Goal: Transaction & Acquisition: Purchase product/service

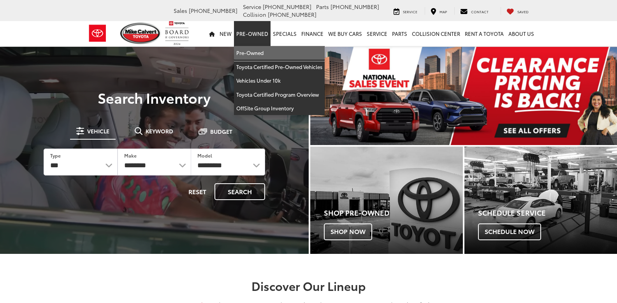
click at [253, 50] on link "Pre-Owned" at bounding box center [279, 53] width 91 height 14
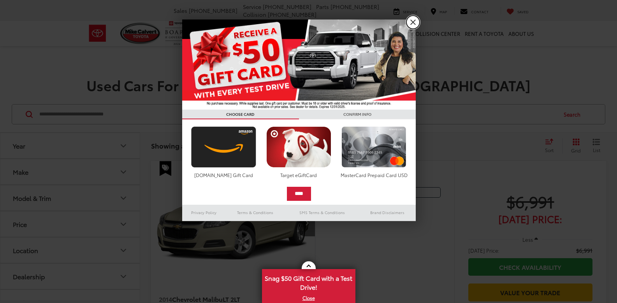
click at [413, 23] on link "X" at bounding box center [413, 22] width 13 height 13
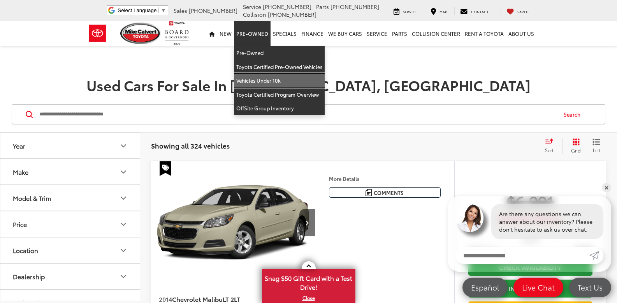
click at [261, 76] on link "Vehicles Under 10k" at bounding box center [279, 81] width 91 height 14
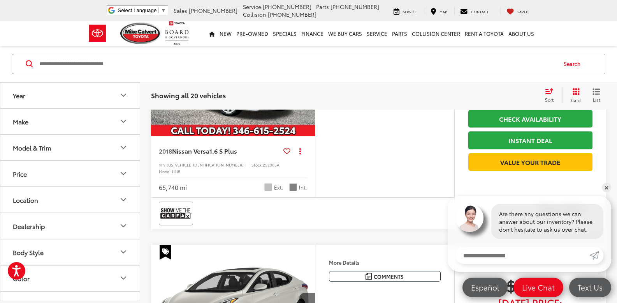
scroll to position [1753, 0]
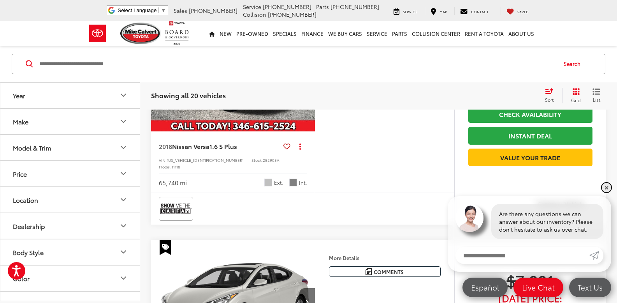
click at [604, 190] on link "✕" at bounding box center [606, 187] width 9 height 9
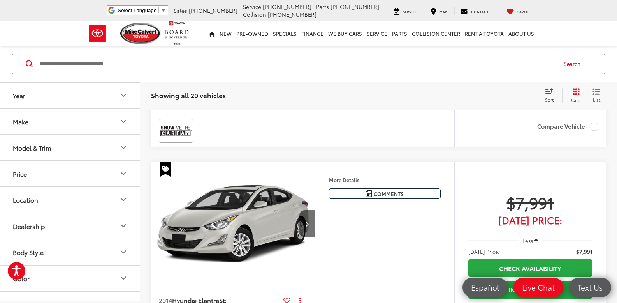
scroll to position [1869, 0]
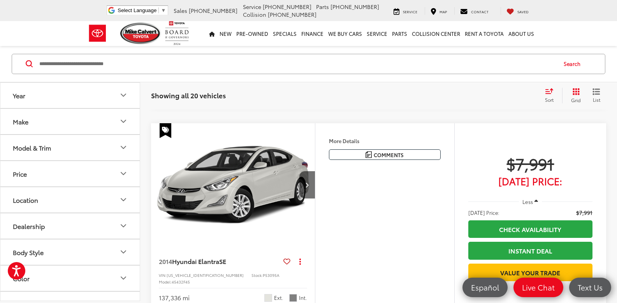
click at [173, 102] on img at bounding box center [175, 91] width 31 height 21
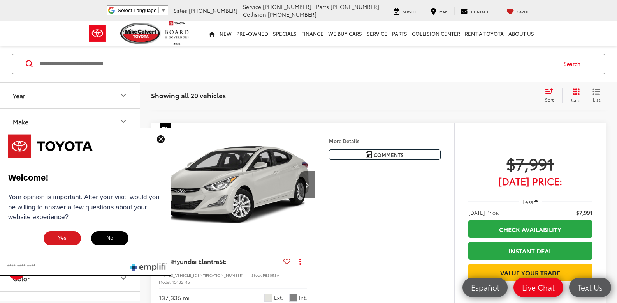
drag, startPoint x: 266, startPoint y: 134, endPoint x: 341, endPoint y: 143, distance: 75.6
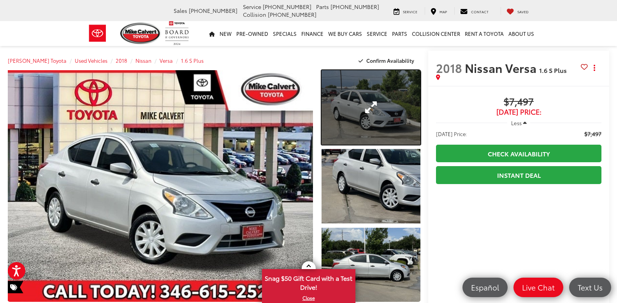
click at [375, 123] on link "Expand Photo 1" at bounding box center [371, 107] width 99 height 74
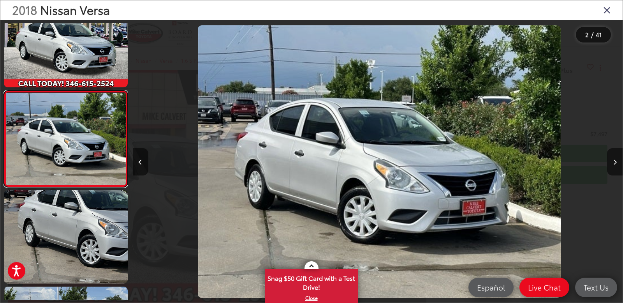
scroll to position [0, 490]
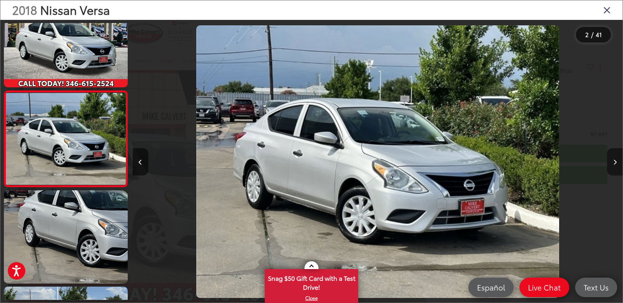
click at [610, 160] on button "Next image" at bounding box center [615, 161] width 16 height 27
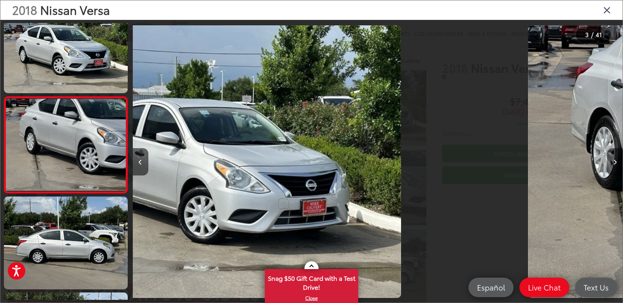
scroll to position [125, 0]
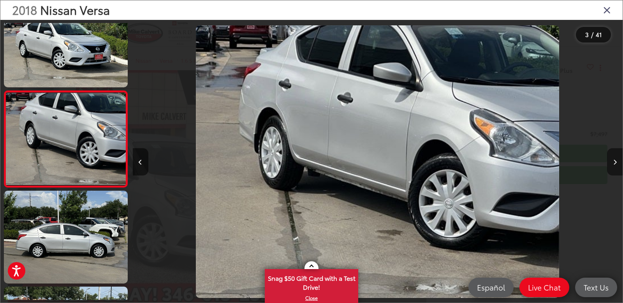
click at [610, 160] on button "Next image" at bounding box center [615, 161] width 16 height 27
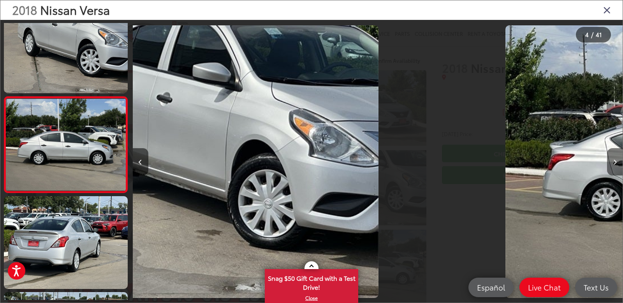
scroll to position [221, 0]
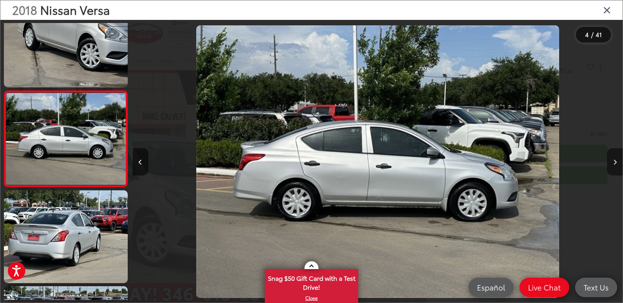
click at [610, 160] on button "Next image" at bounding box center [615, 161] width 16 height 27
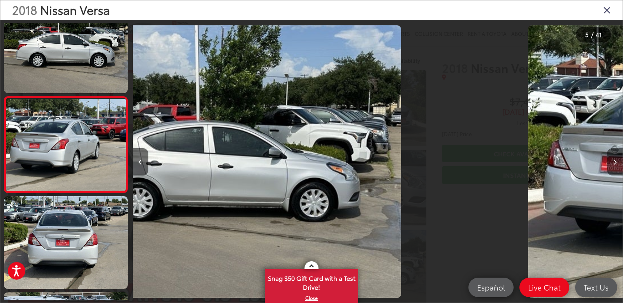
scroll to position [317, 0]
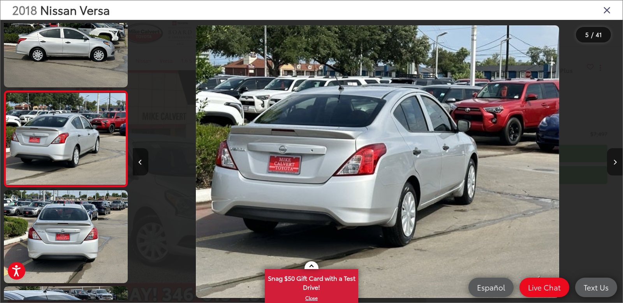
click at [610, 160] on button "Next image" at bounding box center [615, 161] width 16 height 27
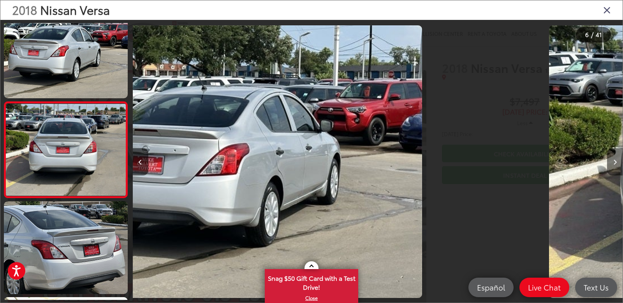
scroll to position [412, 0]
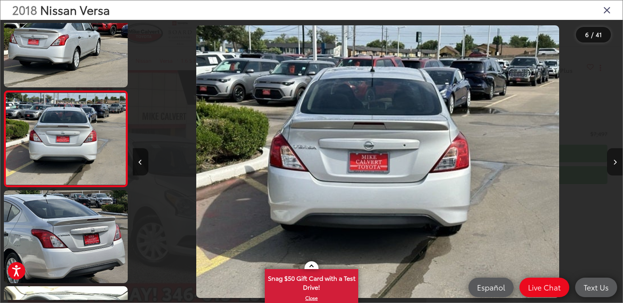
click at [610, 160] on button "Next image" at bounding box center [615, 161] width 16 height 27
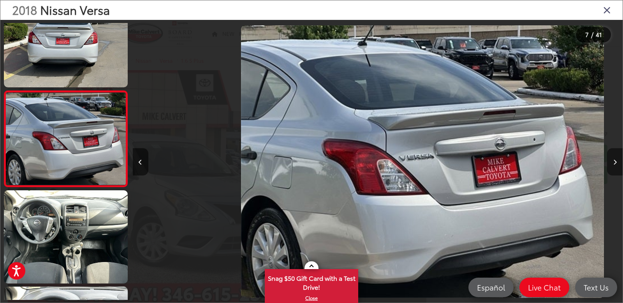
scroll to position [0, 2940]
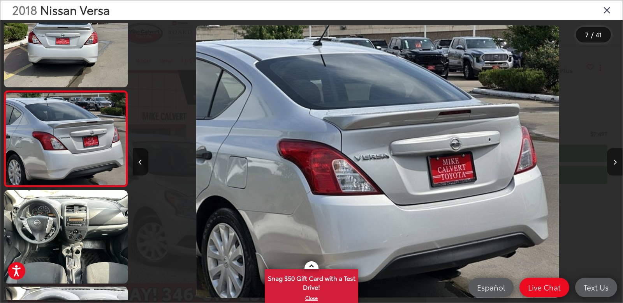
click at [610, 160] on button "Next image" at bounding box center [615, 161] width 16 height 27
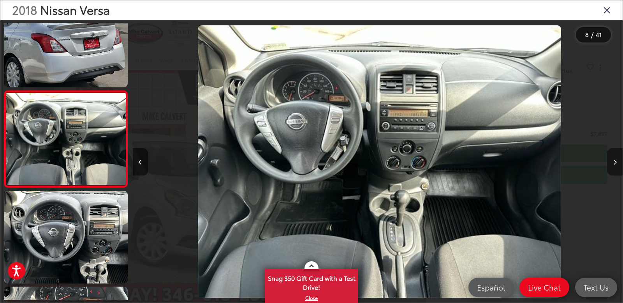
scroll to position [0, 3431]
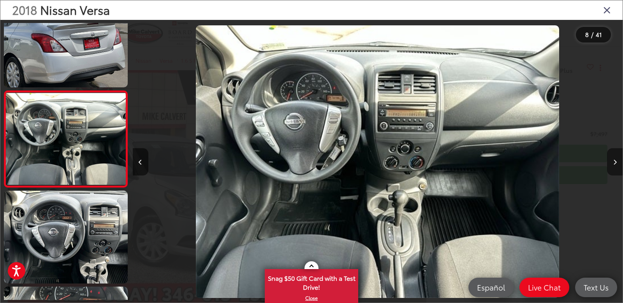
click at [610, 160] on button "Next image" at bounding box center [615, 161] width 16 height 27
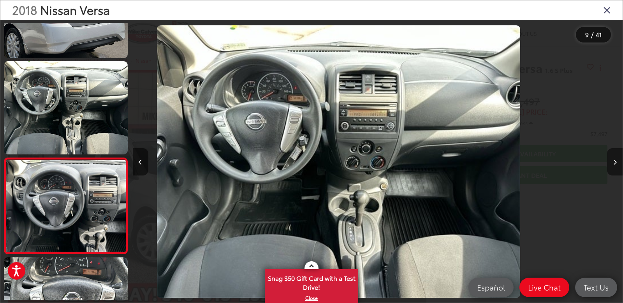
scroll to position [0, 0]
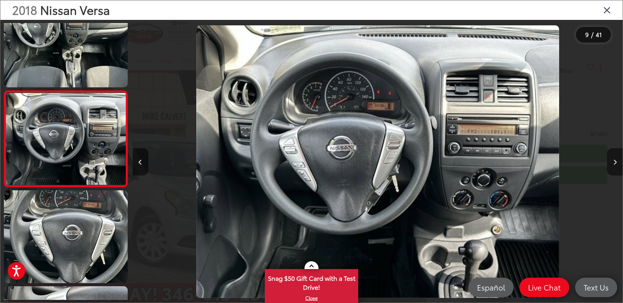
click at [610, 160] on button "Next image" at bounding box center [615, 161] width 16 height 27
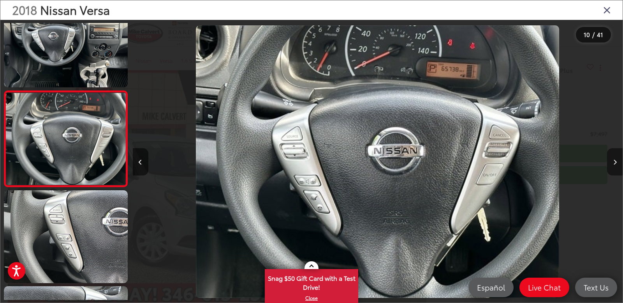
click at [610, 160] on button "Next image" at bounding box center [615, 161] width 16 height 27
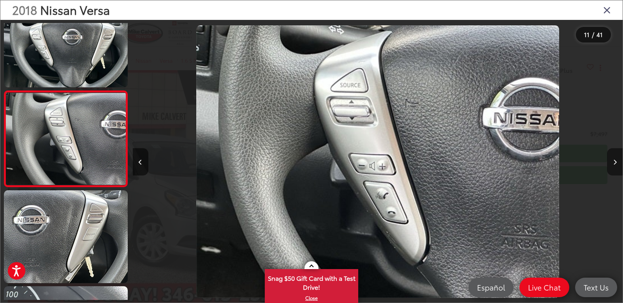
click at [610, 160] on button "Next image" at bounding box center [615, 161] width 16 height 27
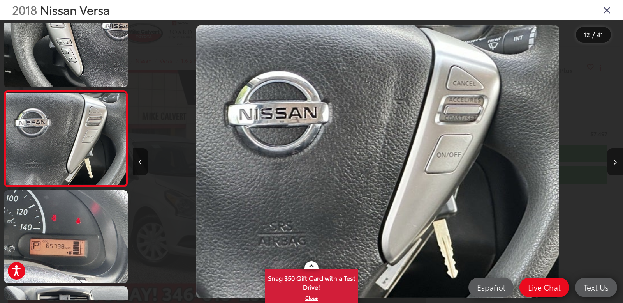
click at [610, 160] on button "Next image" at bounding box center [615, 161] width 16 height 27
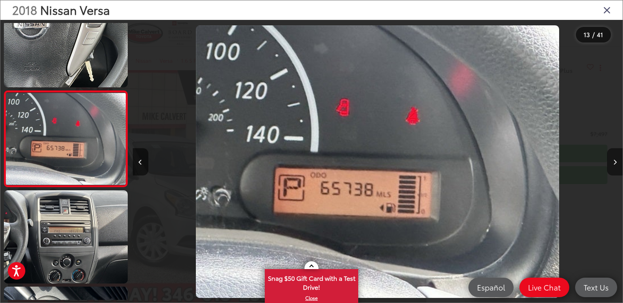
click at [610, 160] on button "Next image" at bounding box center [615, 161] width 16 height 27
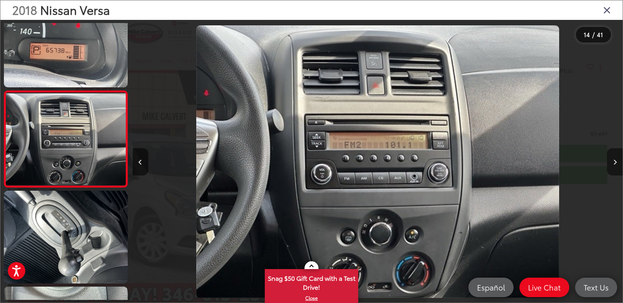
click at [610, 160] on button "Next image" at bounding box center [615, 161] width 16 height 27
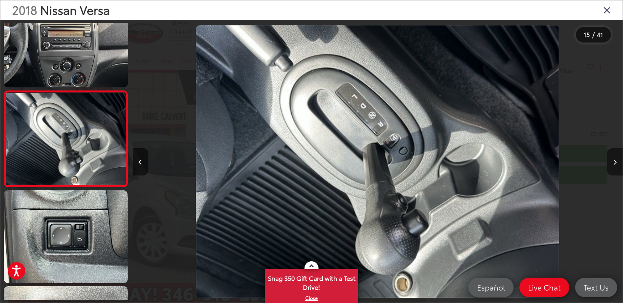
click at [610, 160] on button "Next image" at bounding box center [615, 161] width 16 height 27
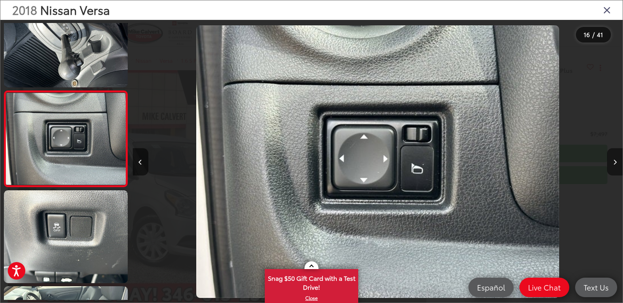
click at [610, 160] on button "Next image" at bounding box center [615, 161] width 16 height 27
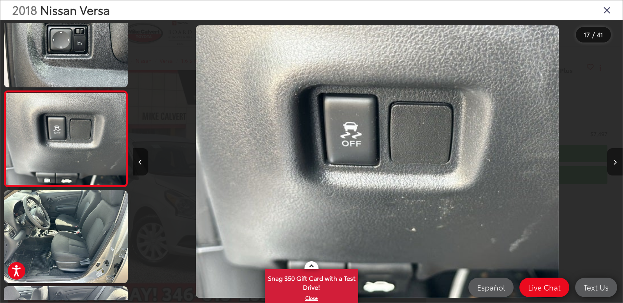
click at [610, 160] on button "Next image" at bounding box center [615, 161] width 16 height 27
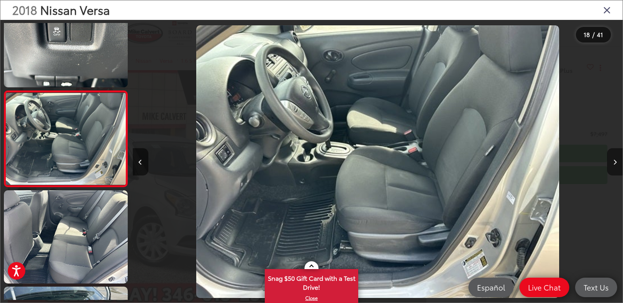
click at [610, 160] on button "Next image" at bounding box center [615, 161] width 16 height 27
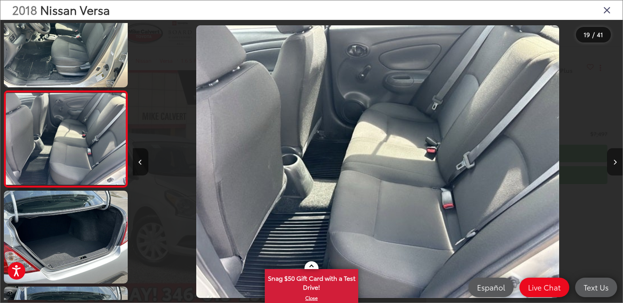
click at [610, 160] on button "Next image" at bounding box center [615, 161] width 16 height 27
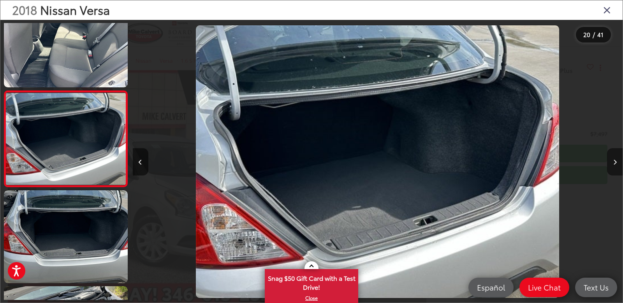
click at [610, 160] on button "Next image" at bounding box center [615, 161] width 16 height 27
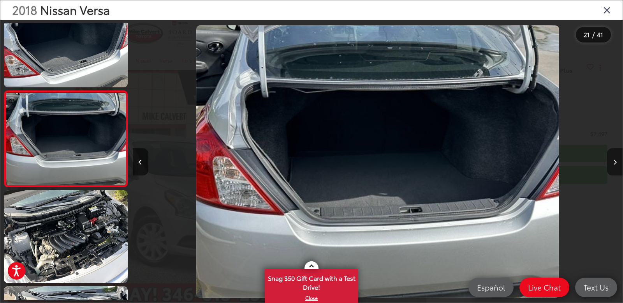
click at [610, 160] on button "Next image" at bounding box center [615, 161] width 16 height 27
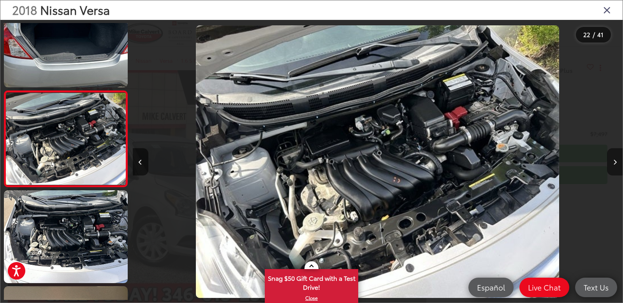
click at [610, 160] on button "Next image" at bounding box center [615, 161] width 16 height 27
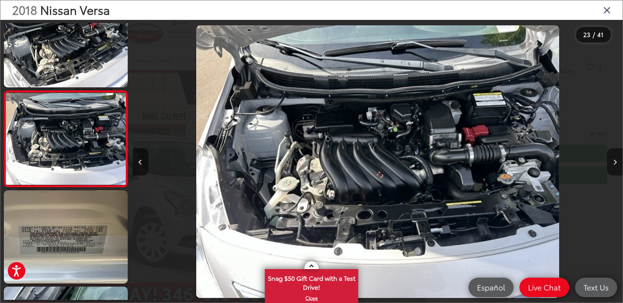
click at [610, 160] on button "Next image" at bounding box center [615, 161] width 16 height 27
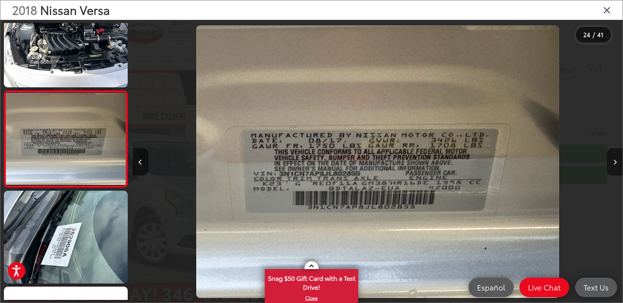
click at [610, 160] on button "Next image" at bounding box center [615, 161] width 16 height 27
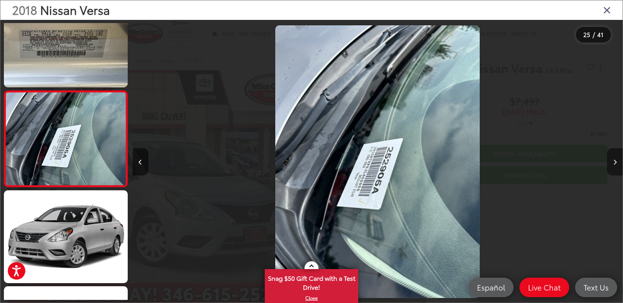
click at [610, 160] on button "Next image" at bounding box center [615, 161] width 16 height 27
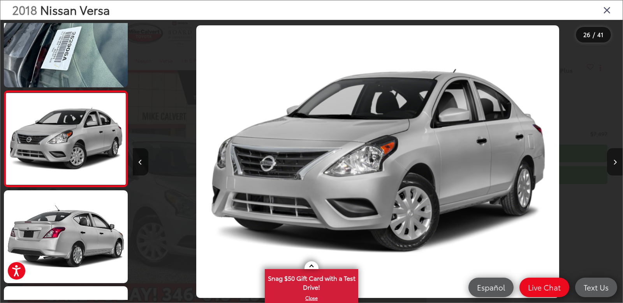
click at [610, 160] on button "Next image" at bounding box center [615, 161] width 16 height 27
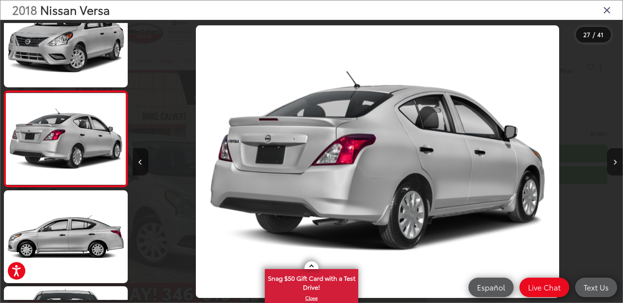
click at [610, 160] on button "Next image" at bounding box center [615, 161] width 16 height 27
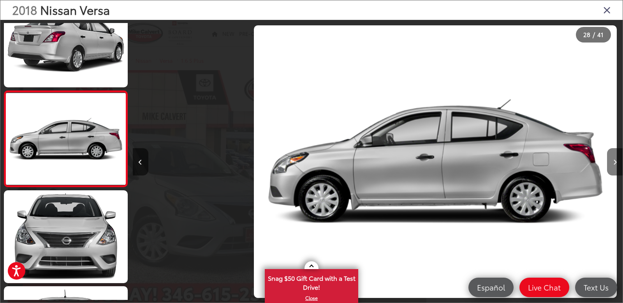
click at [610, 160] on button "Next image" at bounding box center [615, 161] width 16 height 27
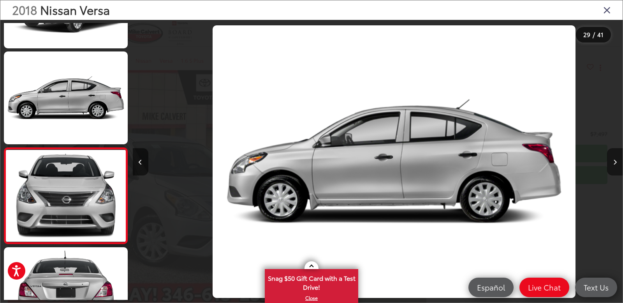
click at [610, 160] on button "Next image" at bounding box center [615, 161] width 16 height 27
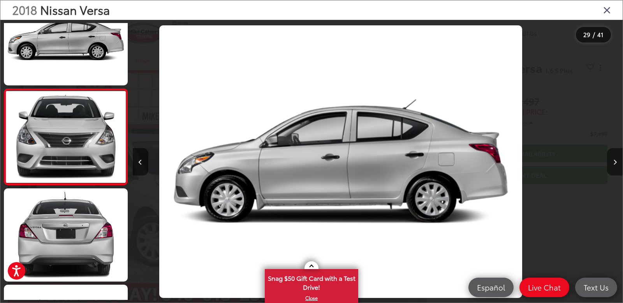
click at [610, 160] on button "Next image" at bounding box center [615, 161] width 16 height 27
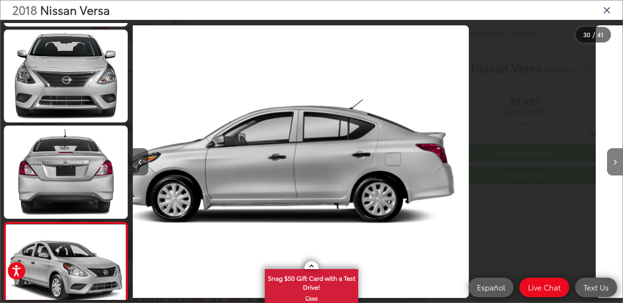
click at [610, 160] on button "Next image" at bounding box center [615, 161] width 16 height 27
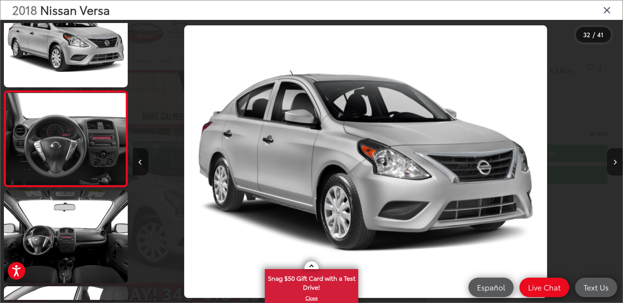
click at [610, 160] on button "Next image" at bounding box center [615, 161] width 16 height 27
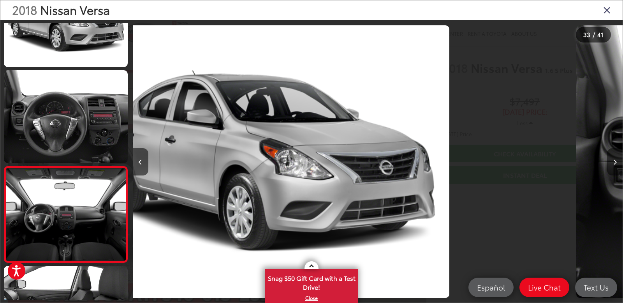
click at [610, 160] on button "Next image" at bounding box center [615, 161] width 16 height 27
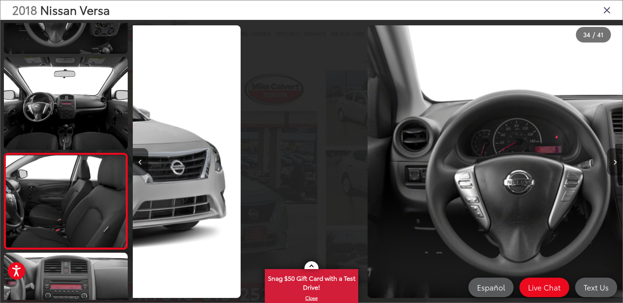
click at [610, 160] on button "Next image" at bounding box center [615, 161] width 16 height 27
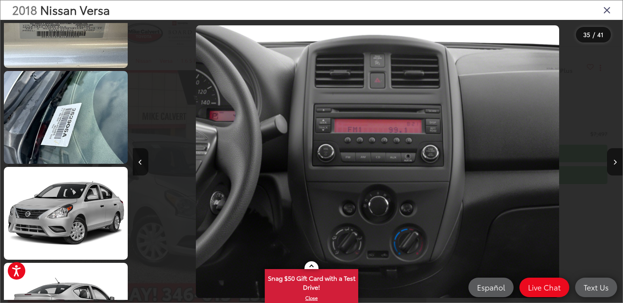
click at [607, 7] on icon "Close gallery" at bounding box center [607, 10] width 8 height 10
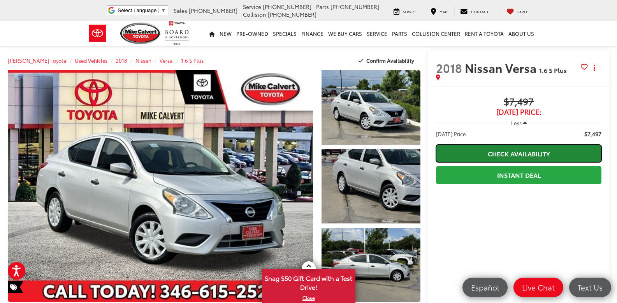
click at [527, 150] on link "Check Availability" at bounding box center [519, 153] width 166 height 18
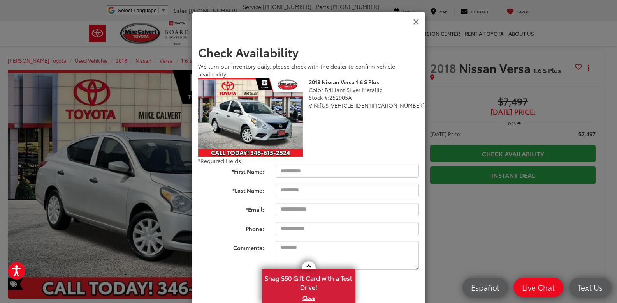
click at [413, 22] on icon "Close" at bounding box center [416, 22] width 6 height 8
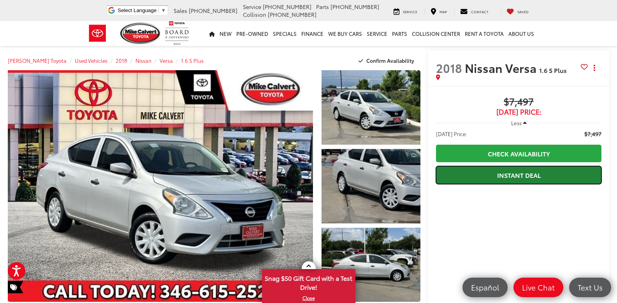
click at [531, 175] on link "Instant Deal" at bounding box center [519, 175] width 166 height 18
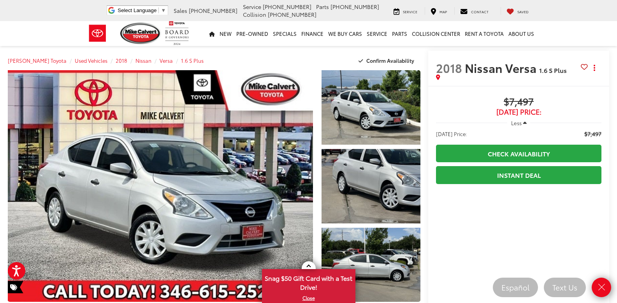
click at [341, 51] on div "[PERSON_NAME] Toyota Used Vehicles 2018 Nissan Versa 1.6 S Plus Confirm Availab…" at bounding box center [214, 60] width 413 height 19
click at [601, 287] on icon "Close" at bounding box center [601, 287] width 11 height 11
